Goal: Ask a question

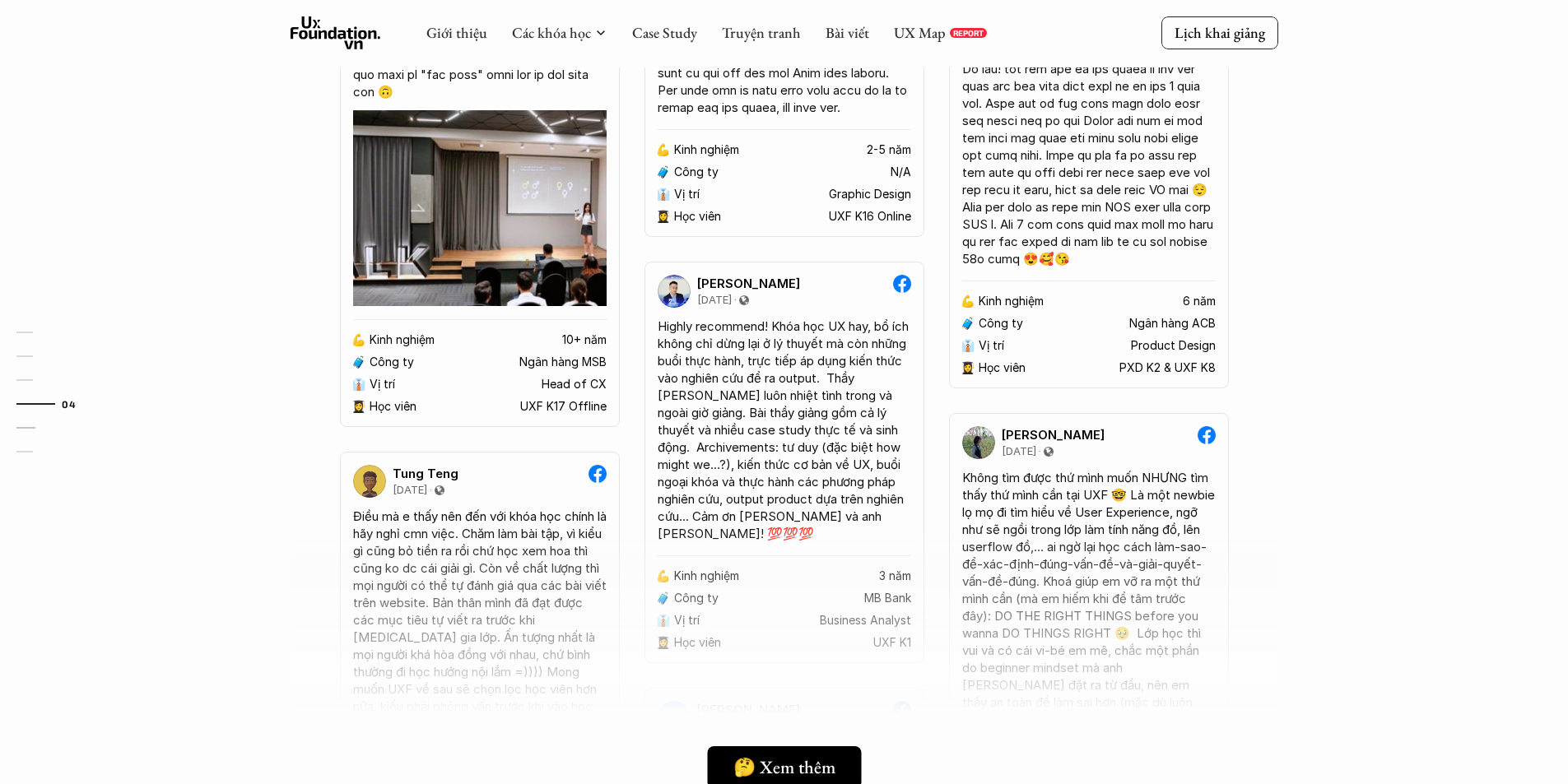
scroll to position [3588, 0]
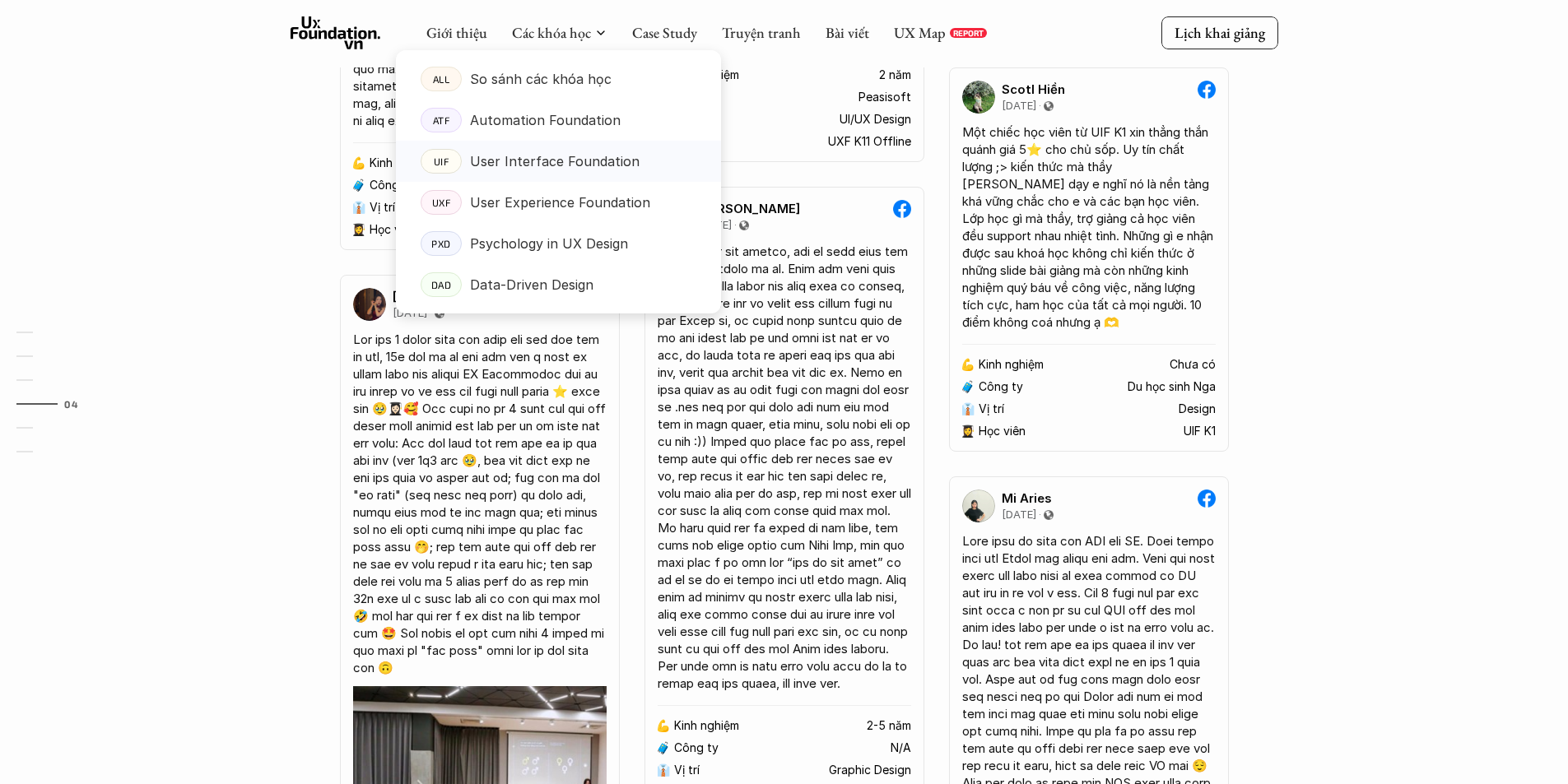
click at [529, 151] on p "User Interface Foundation" at bounding box center [555, 160] width 170 height 24
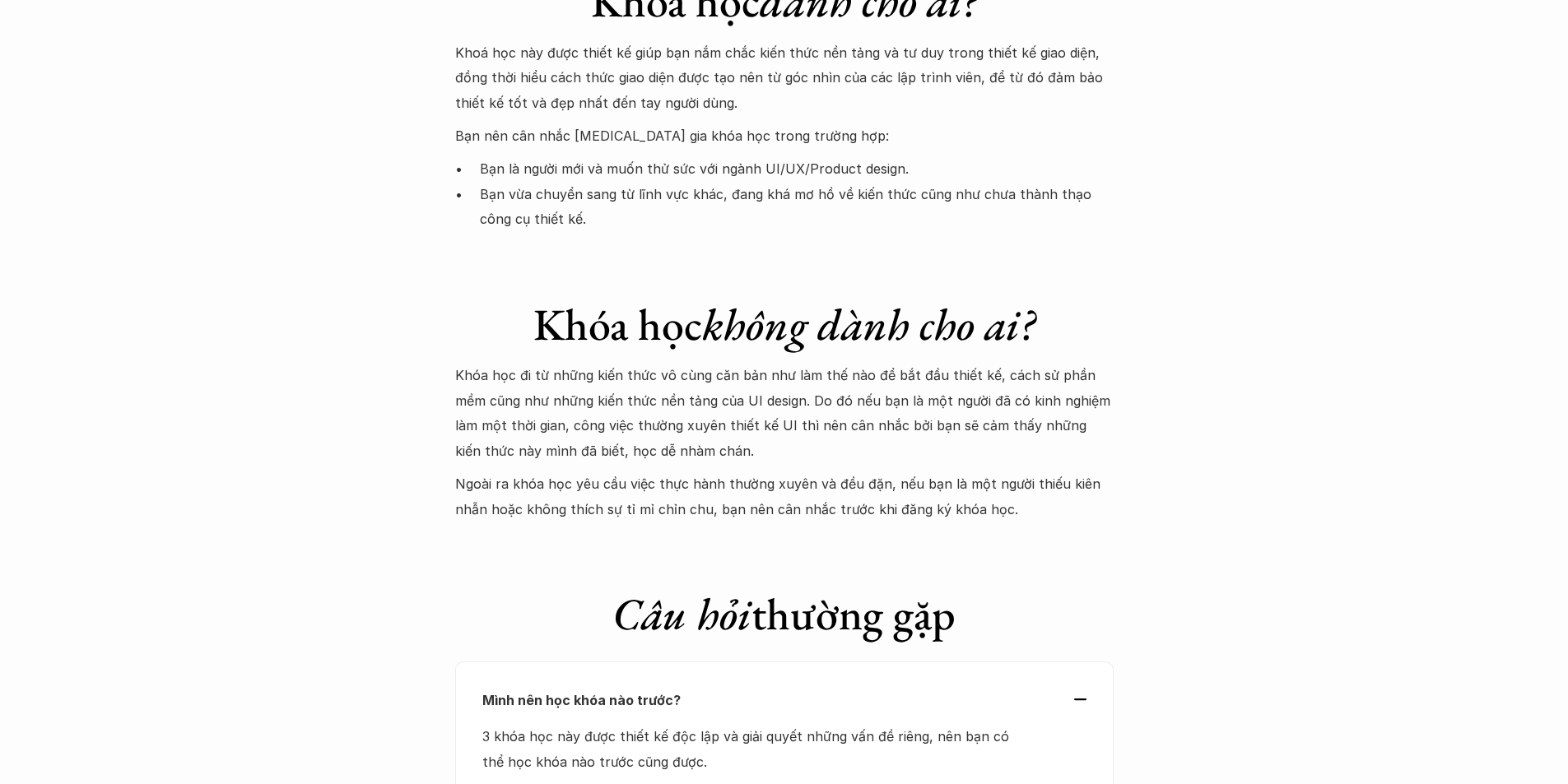
scroll to position [5017, 0]
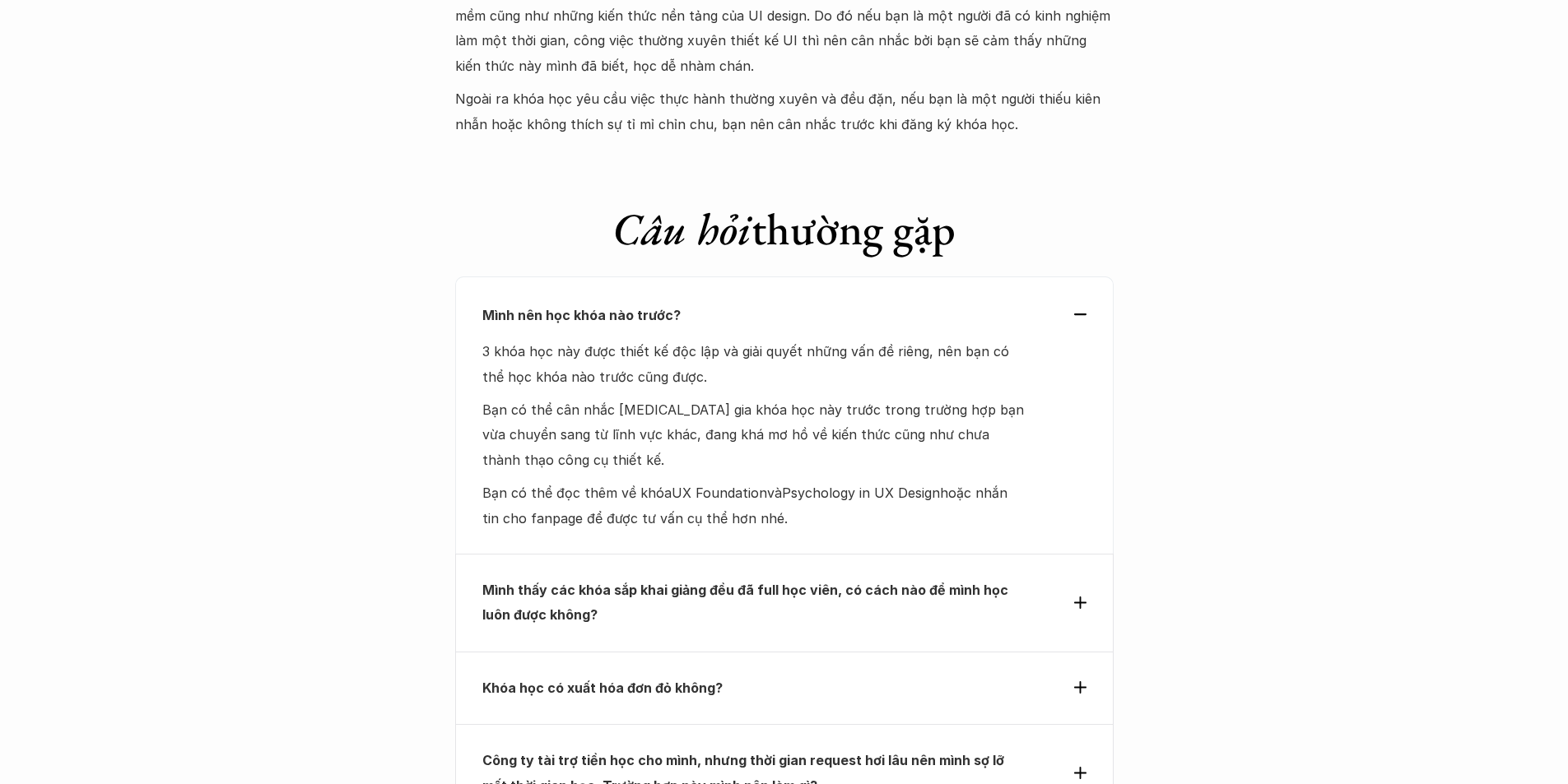
click at [1016, 303] on p "Mình nên học khóa nào trước?" at bounding box center [754, 314] width 544 height 24
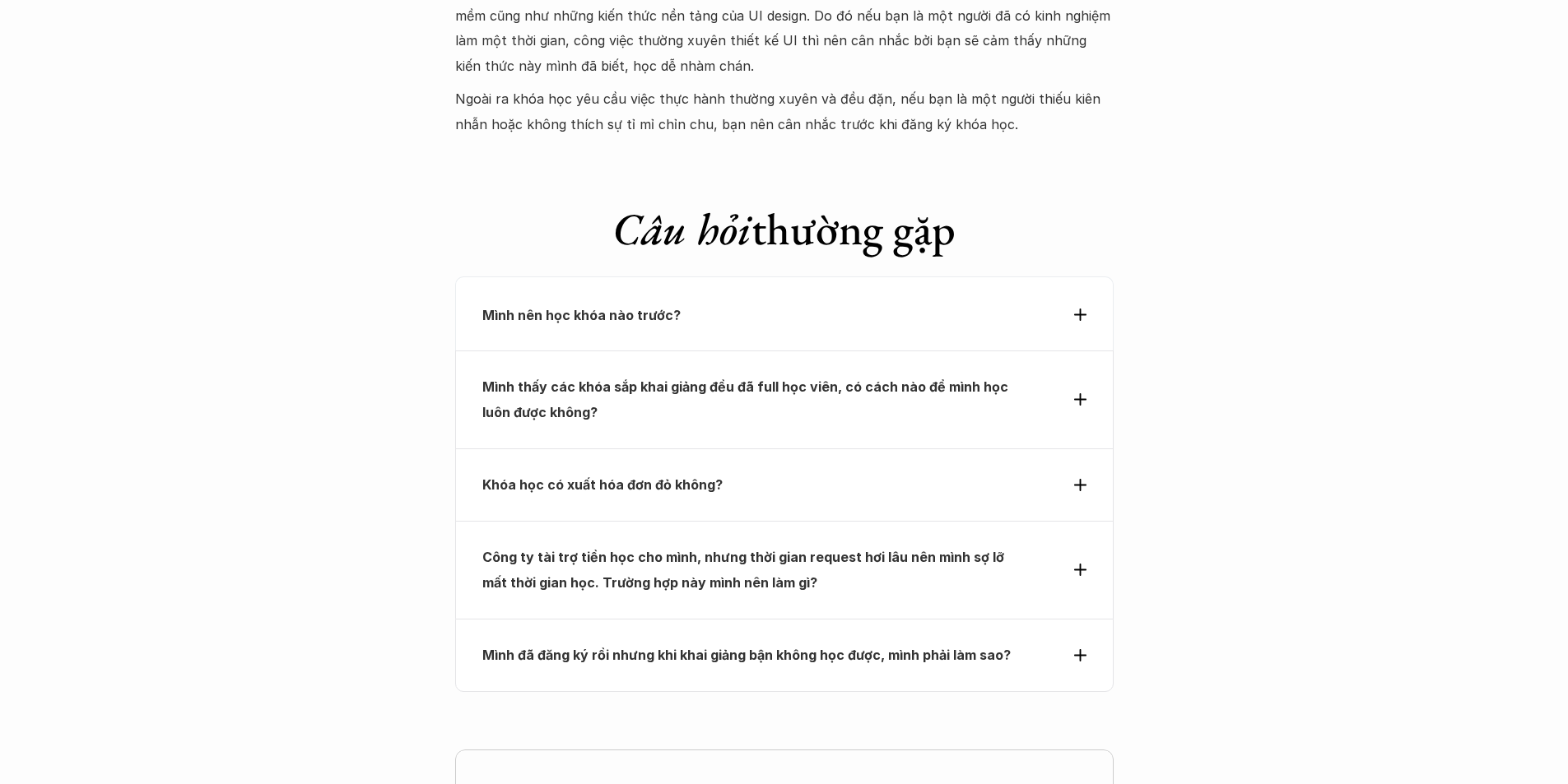
click at [1012, 303] on p "Mình nên học khóa nào trước?" at bounding box center [754, 314] width 544 height 24
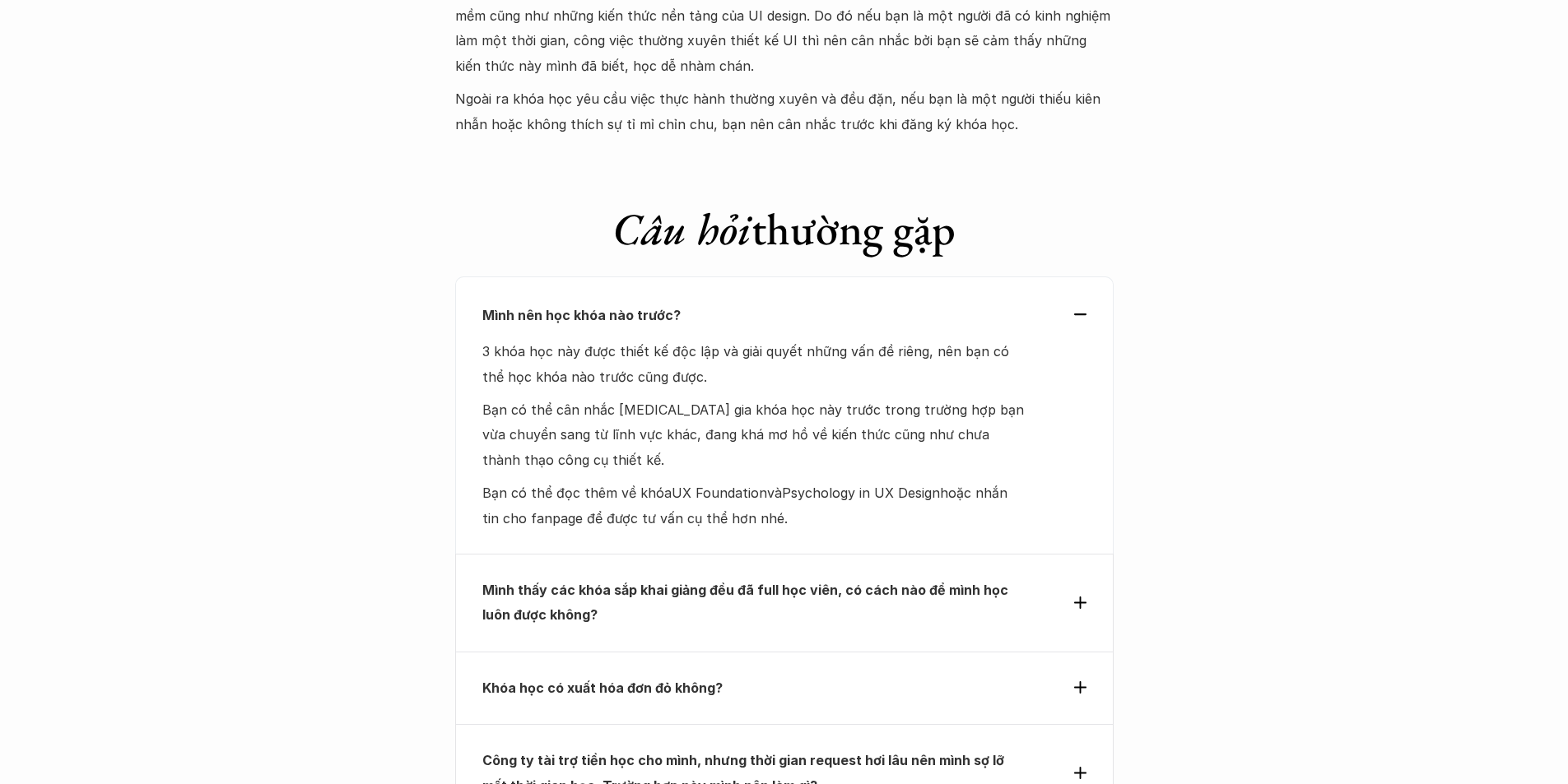
click at [1012, 303] on p "Mình nên học khóa nào trước?" at bounding box center [754, 314] width 544 height 24
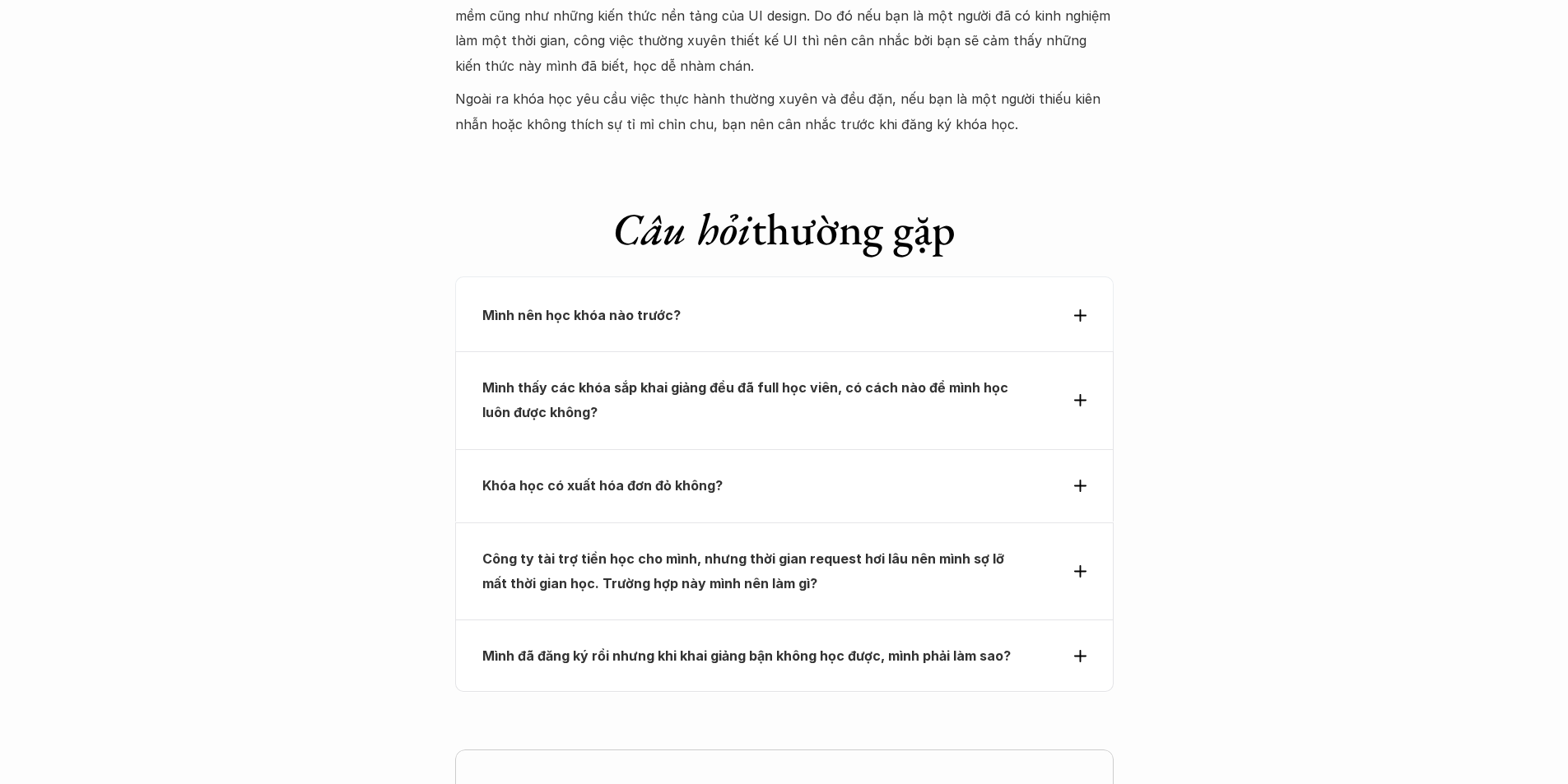
click at [1012, 303] on p "Mình nên học khóa nào trước?" at bounding box center [754, 314] width 544 height 24
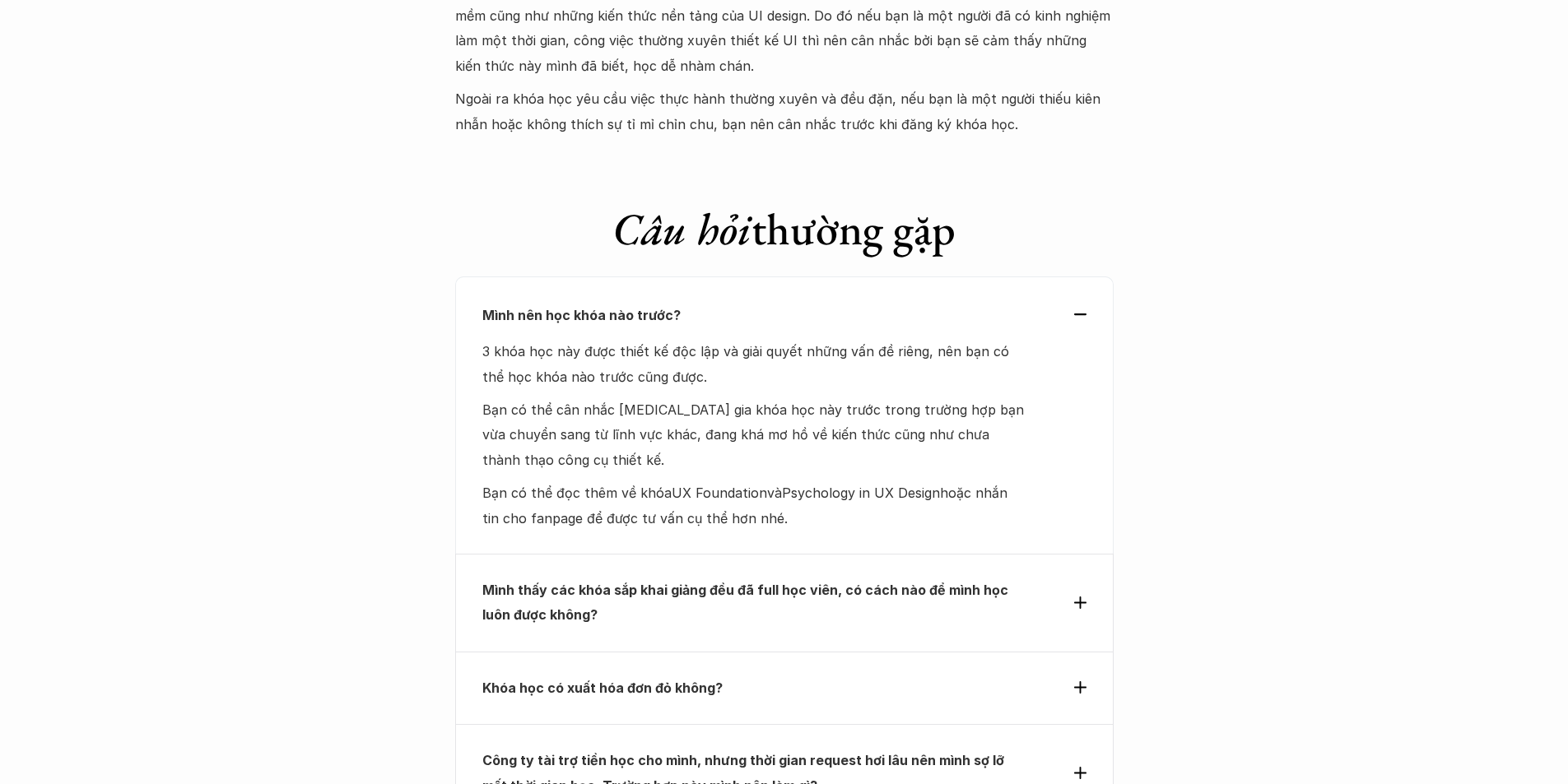
click at [1012, 303] on p "Mình nên học khóa nào trước?" at bounding box center [754, 314] width 544 height 24
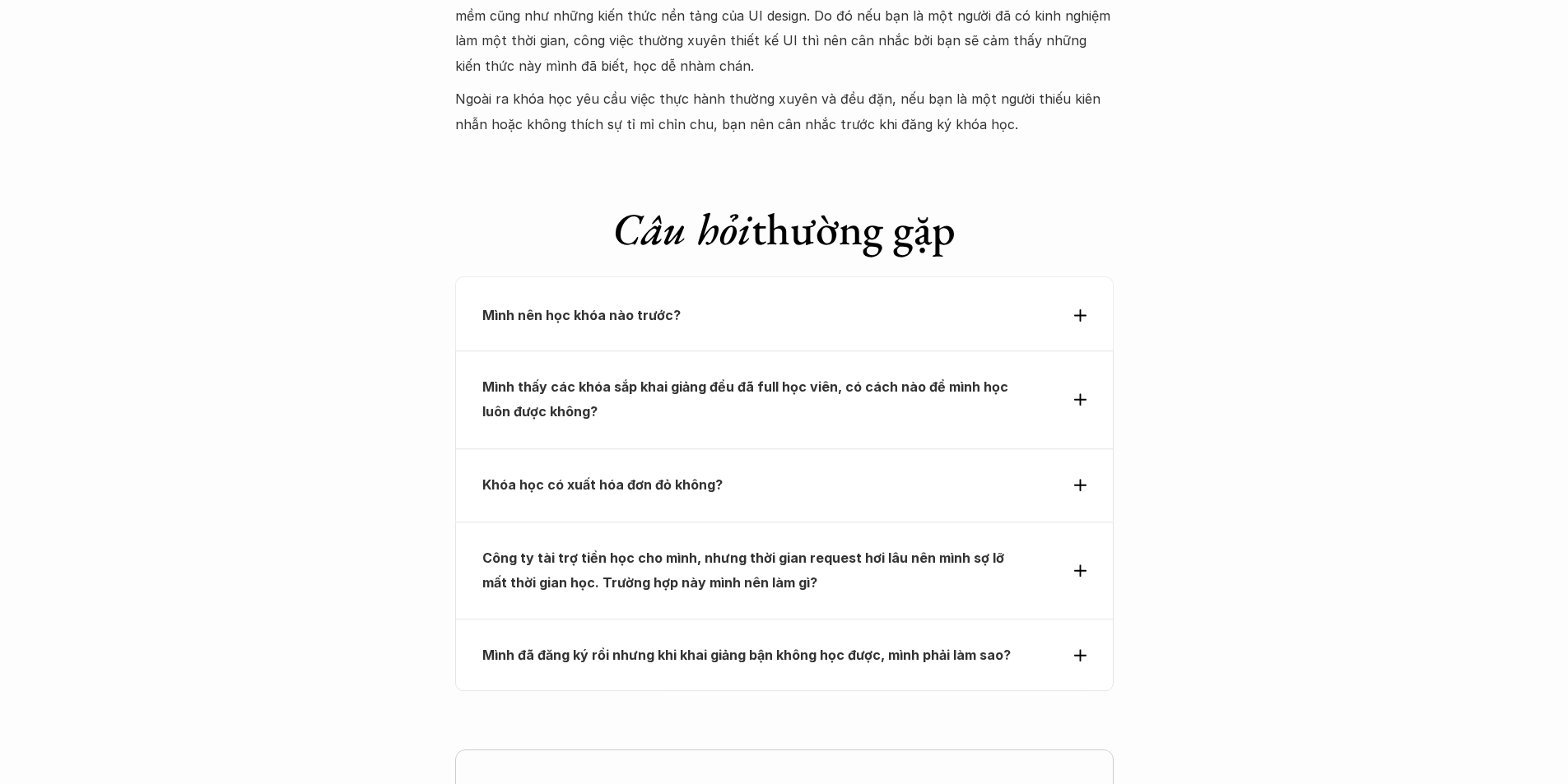
click at [1012, 303] on p "Mình nên học khóa nào trước?" at bounding box center [754, 314] width 544 height 24
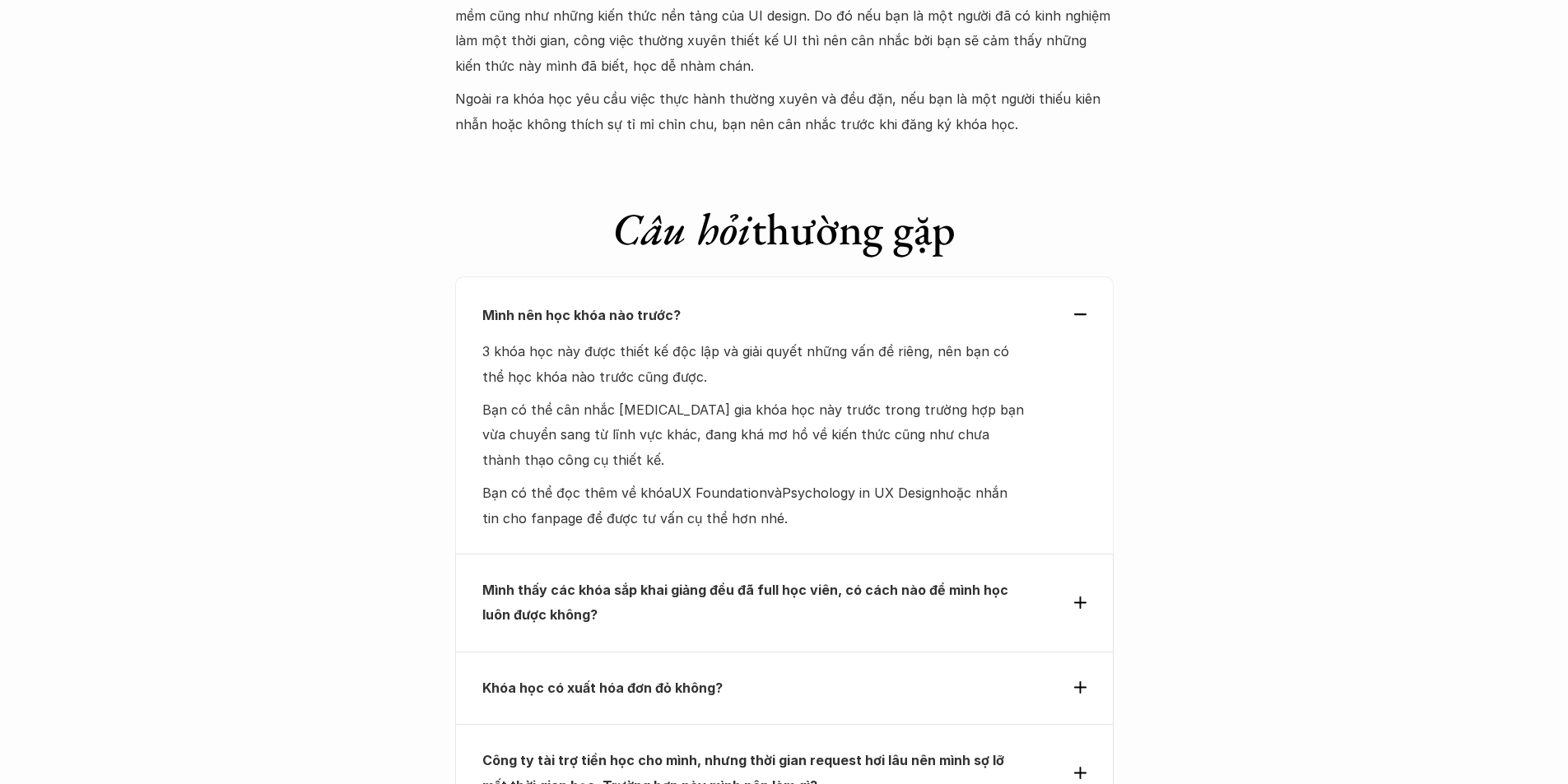
click at [1012, 303] on p "Mình nên học khóa nào trước?" at bounding box center [754, 314] width 544 height 24
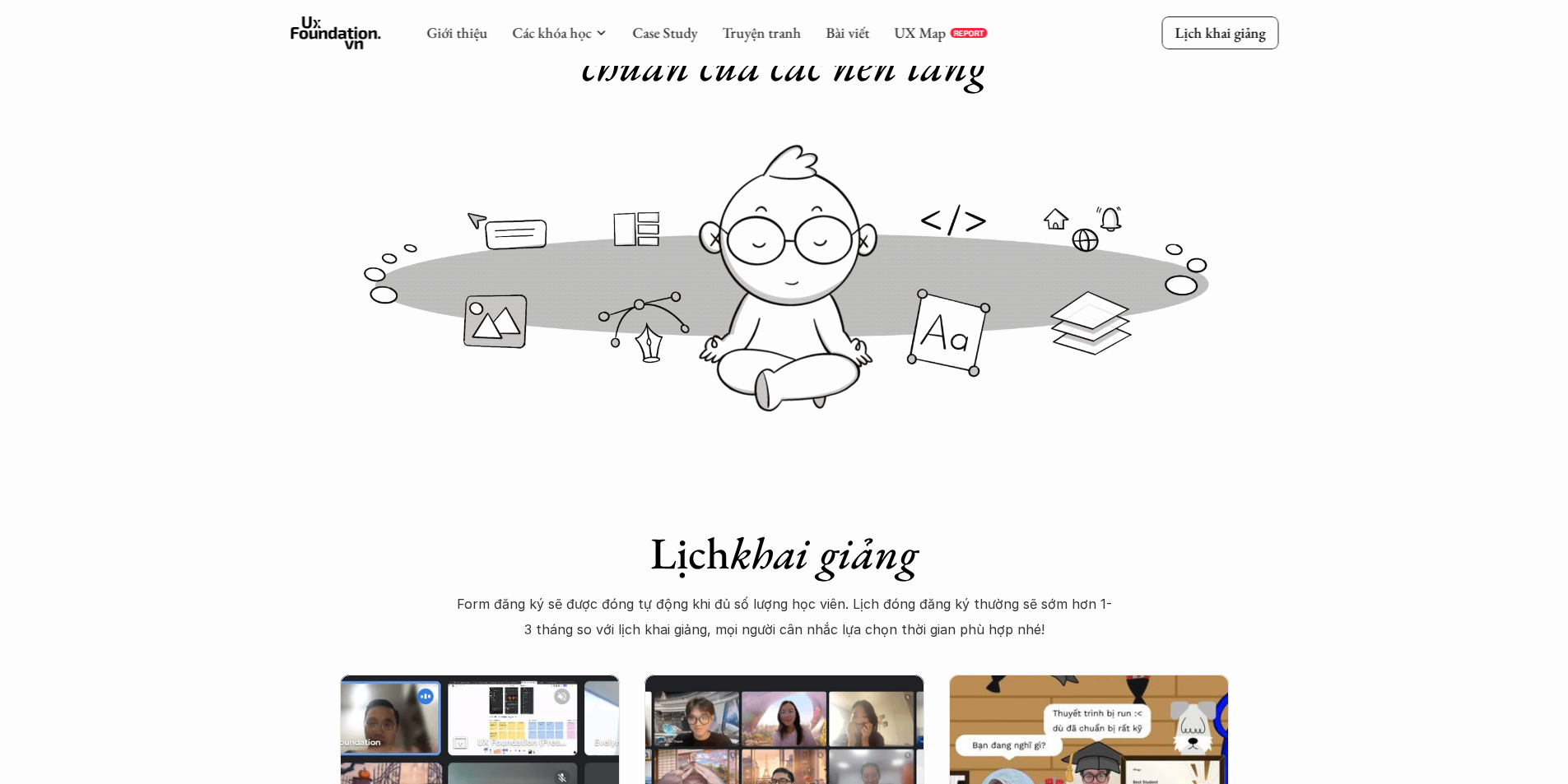
scroll to position [0, 0]
